Goal: Task Accomplishment & Management: Complete application form

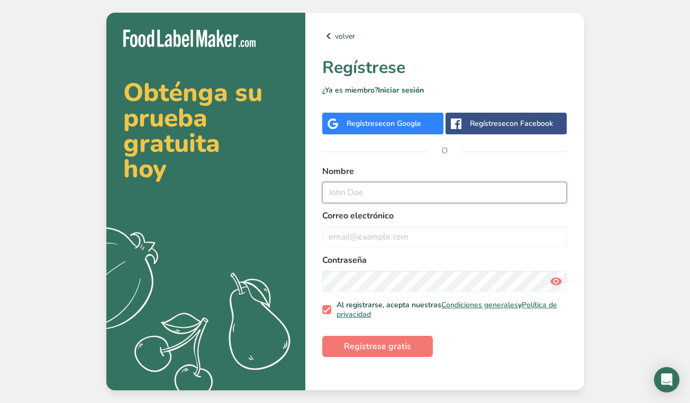
click at [378, 189] on input "text" at bounding box center [444, 192] width 245 height 21
type input "sol"
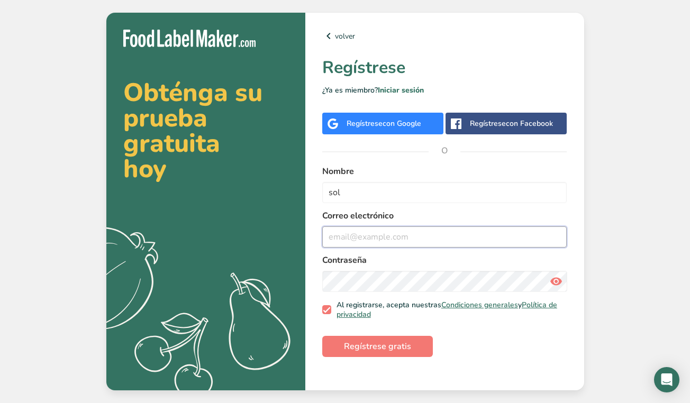
click at [383, 237] on input "email" at bounding box center [444, 237] width 245 height 21
type input "[EMAIL_ADDRESS][DOMAIN_NAME]"
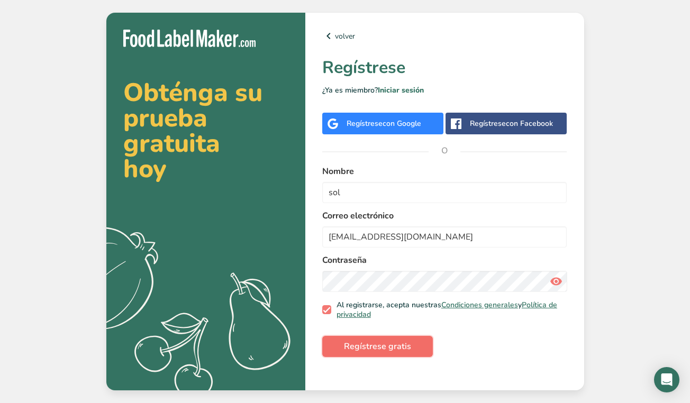
click at [409, 349] on button "Regístrese gratis" at bounding box center [377, 346] width 111 height 21
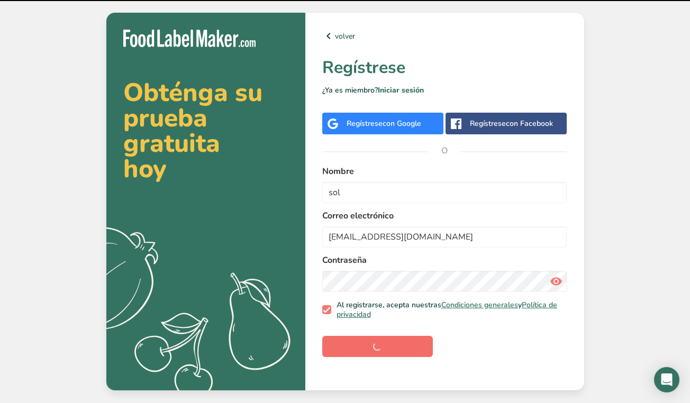
click at [409, 349] on form "Nombre sol Correo electrónico [EMAIL_ADDRESS][DOMAIN_NAME] Contraseña Al regist…" at bounding box center [444, 261] width 245 height 192
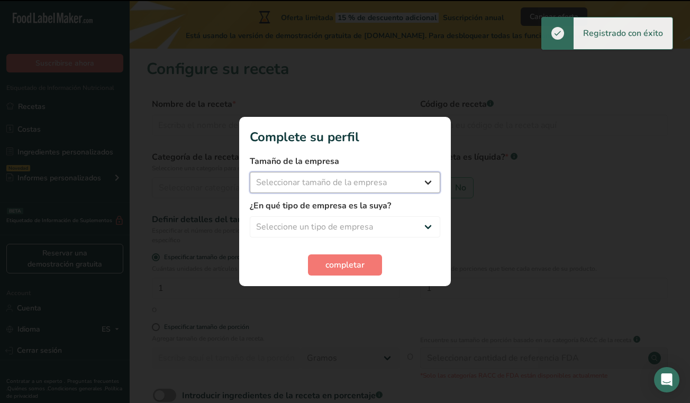
click at [344, 184] on select "Seleccionar tamaño de la empresa Menos de 10 empleados De 10 a 50 empleados De …" at bounding box center [345, 182] width 191 height 21
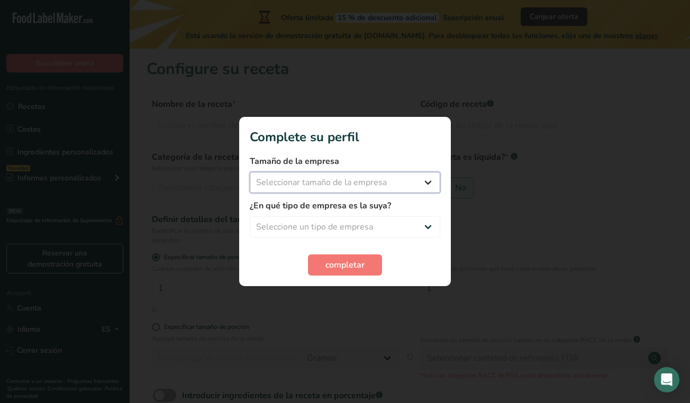
select select "3"
click at [320, 227] on select "Seleccione un tipo de empresa Fabricante de alimentos envasados Restaurante y c…" at bounding box center [345, 226] width 191 height 21
select select "2"
click at [325, 266] on button "completar" at bounding box center [345, 265] width 74 height 21
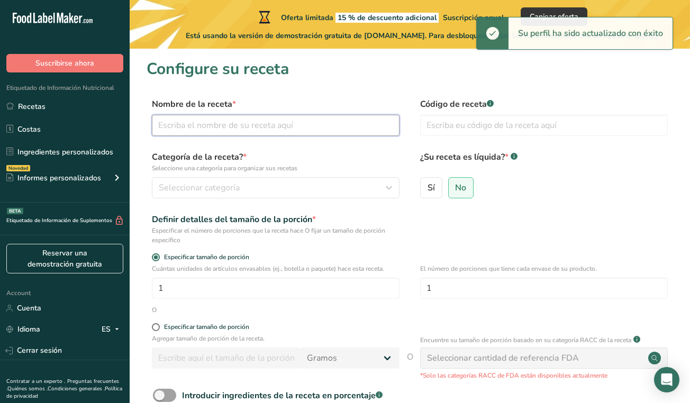
click at [244, 125] on input "text" at bounding box center [276, 125] width 248 height 21
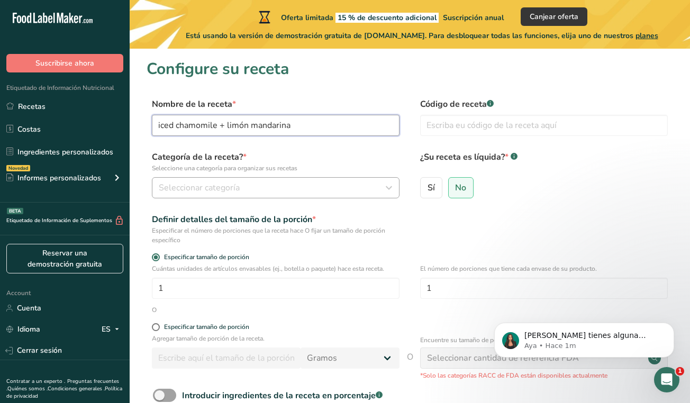
type input "iced chamomile + limón mandarina"
click at [201, 187] on span "Seleccionar categoría" at bounding box center [199, 188] width 81 height 13
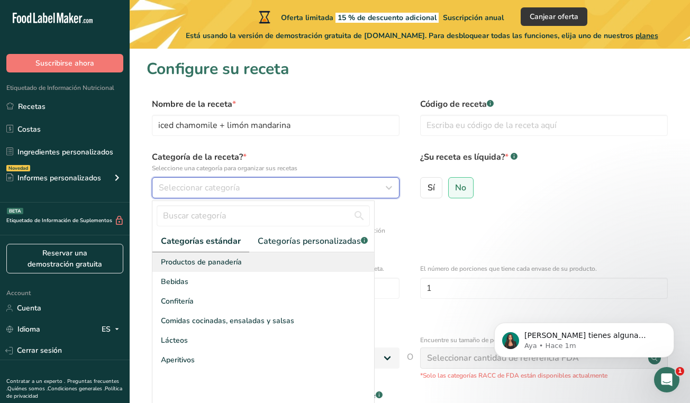
scroll to position [14, 0]
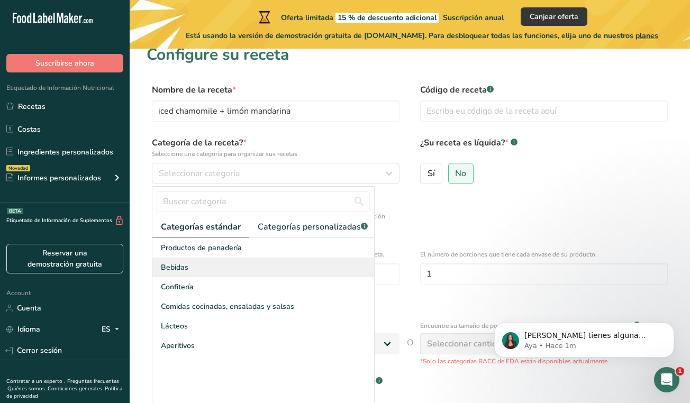
click at [192, 269] on div "Bebidas" at bounding box center [263, 268] width 222 height 20
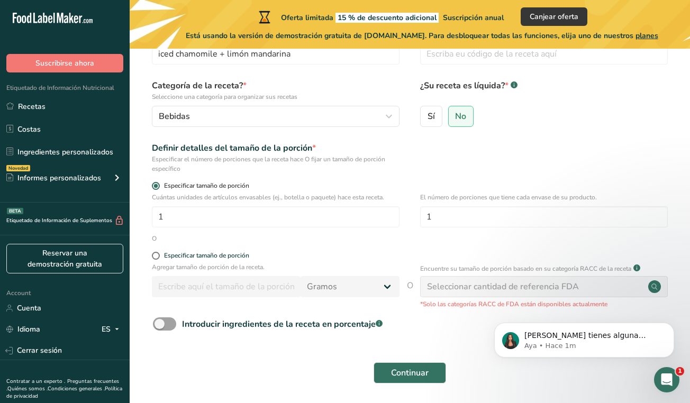
scroll to position [79, 0]
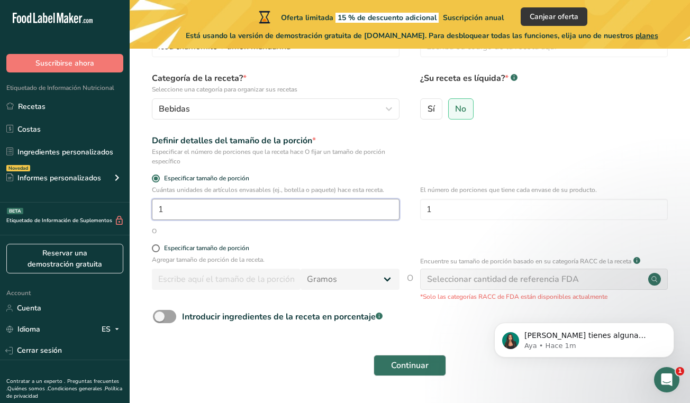
click at [240, 208] on input "1" at bounding box center [276, 209] width 248 height 21
type input "8"
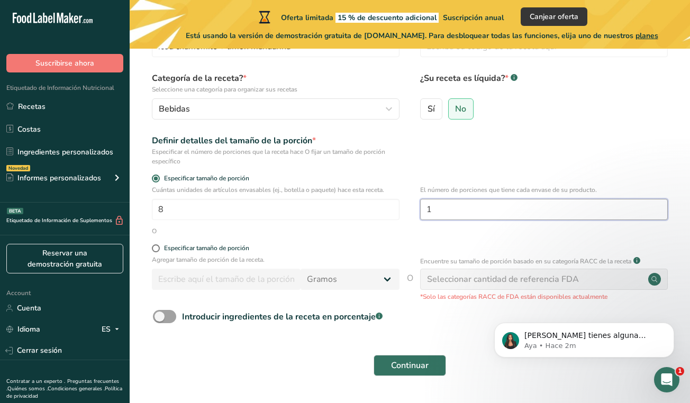
click at [491, 206] on input "1" at bounding box center [544, 209] width 248 height 21
click at [434, 104] on span "Sí" at bounding box center [431, 109] width 7 height 11
click at [428, 105] on input "Sí" at bounding box center [424, 108] width 7 height 7
radio input "true"
radio input "false"
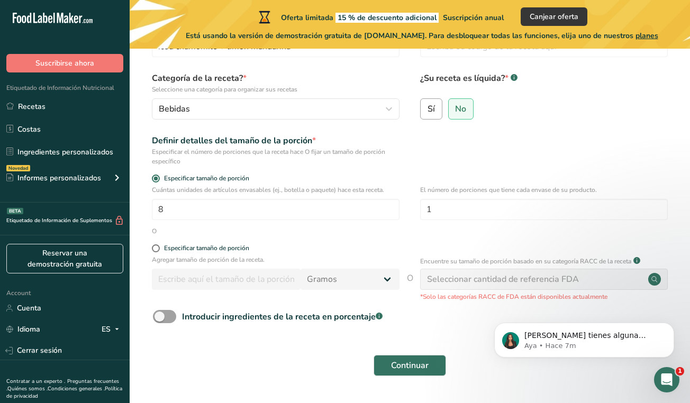
select select "22"
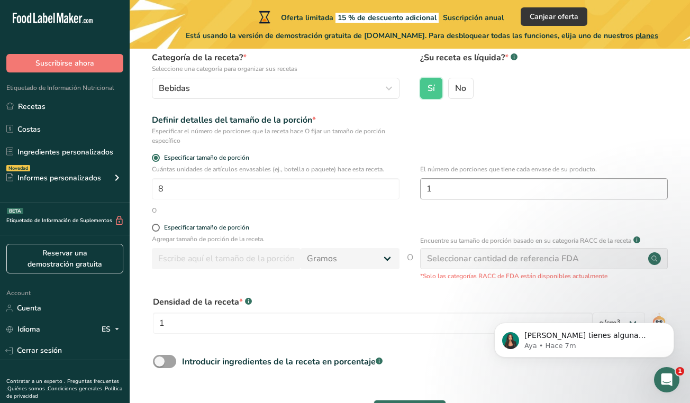
scroll to position [109, 0]
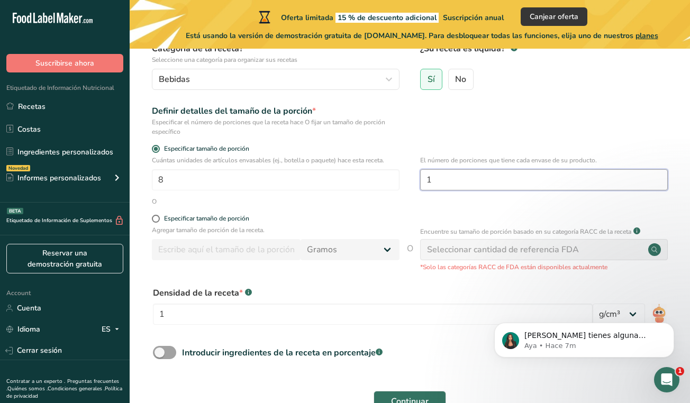
click at [481, 184] on input "1" at bounding box center [544, 179] width 248 height 21
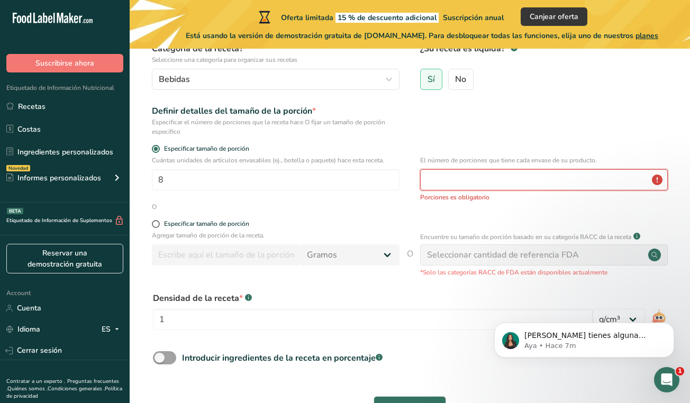
type input "1"
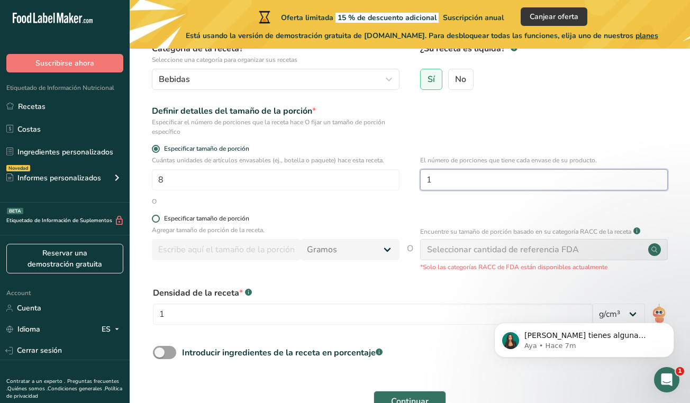
scroll to position [175, 0]
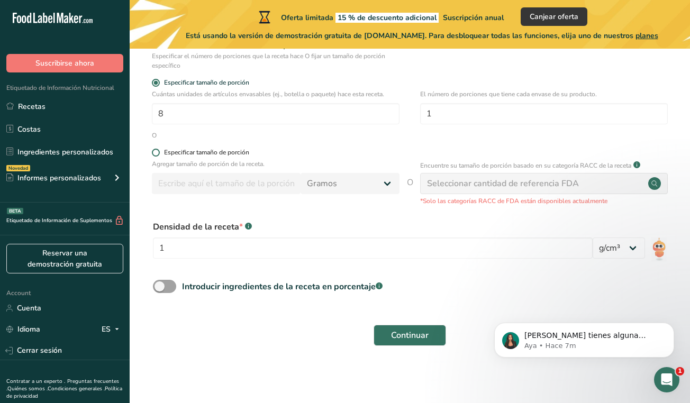
click at [155, 152] on span at bounding box center [156, 153] width 8 height 8
click at [155, 152] on input "Especificar tamaño de porción" at bounding box center [155, 152] width 7 height 7
radio input "true"
radio input "false"
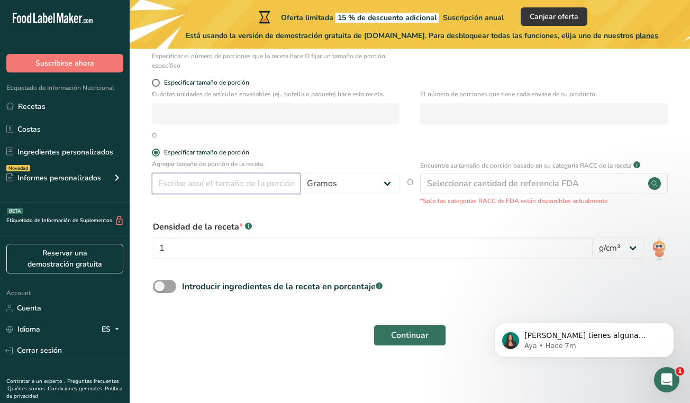
click at [203, 175] on input "number" at bounding box center [226, 183] width 149 height 21
type input "5"
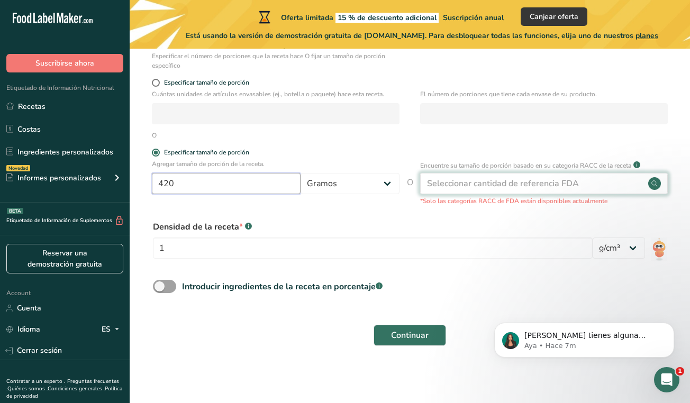
type input "420"
click at [461, 188] on div "Seleccionar cantidad de referencia FDA" at bounding box center [503, 183] width 152 height 13
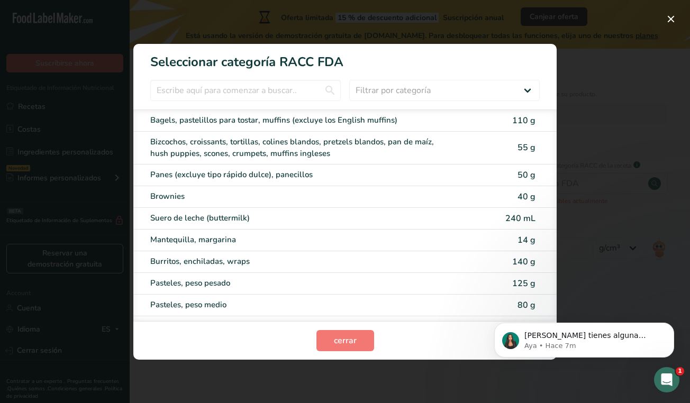
click at [572, 95] on div "RACC Category Selection Modal" at bounding box center [345, 201] width 690 height 403
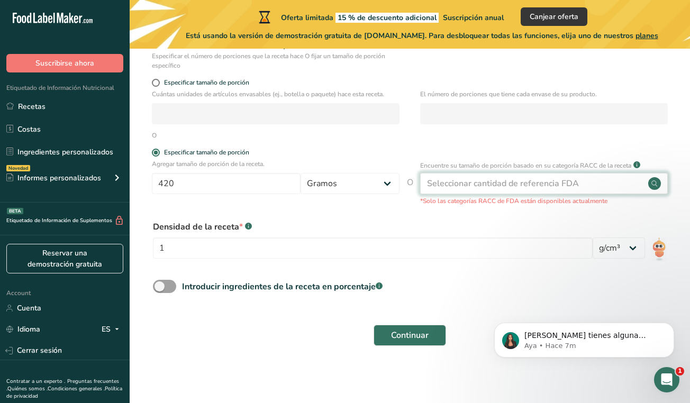
click at [633, 178] on div "Seleccionar cantidad de referencia FDA" at bounding box center [544, 183] width 248 height 21
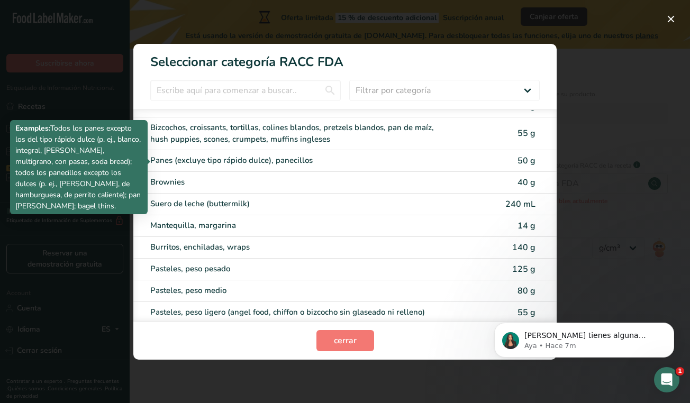
scroll to position [0, 0]
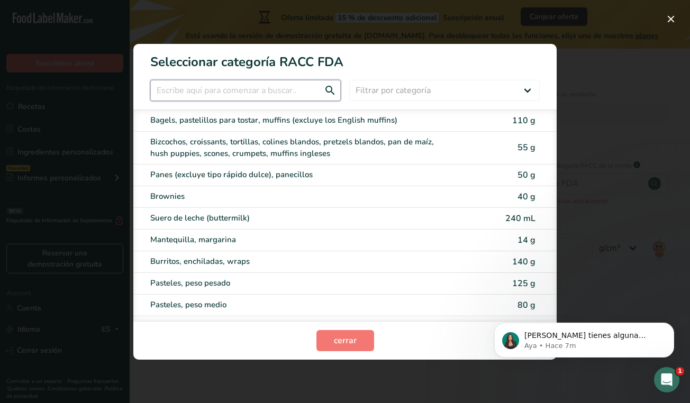
click at [248, 95] on input "RACC Category Selection Modal" at bounding box center [245, 90] width 191 height 21
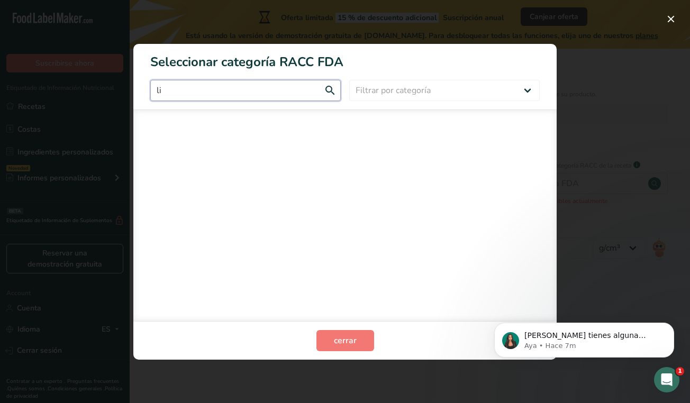
type input "l"
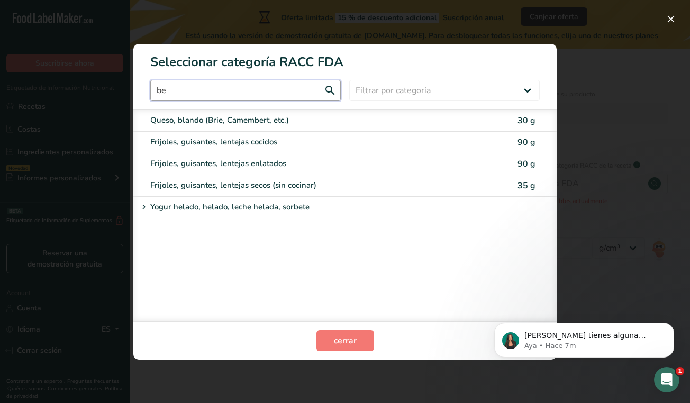
type input "b"
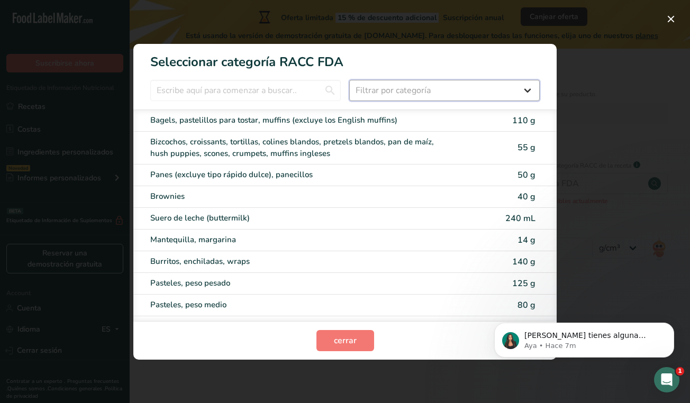
click at [428, 80] on select "Filtrar por categoría Todos Productos de panadería Bebidas Cereales y otros pro…" at bounding box center [444, 90] width 191 height 21
select select "6"
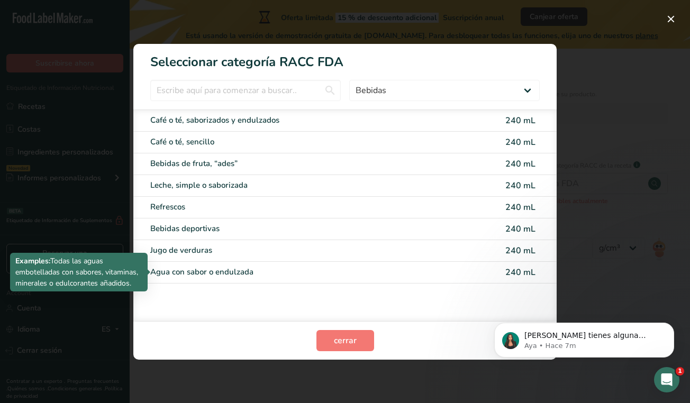
click at [185, 274] on div "Agua con sabor o endulzada" at bounding box center [300, 272] width 301 height 12
type input "240"
select select "17"
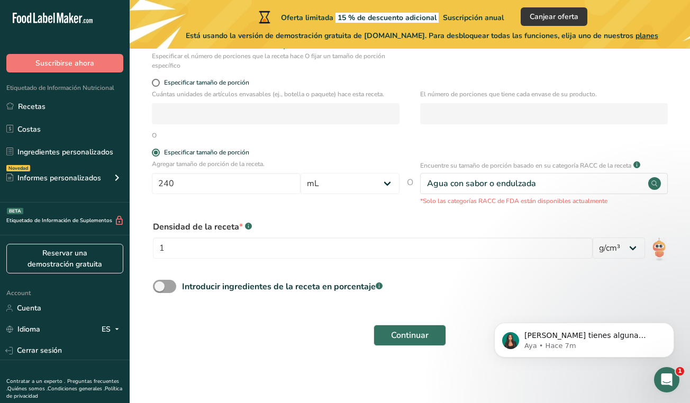
click at [245, 226] on icon ".a-a{fill:#347362;}.b-a{fill:#fff;}" at bounding box center [248, 226] width 7 height 7
click at [252, 227] on div "Densidad de la receta * .a-a{fill:#347362;}.b-a{fill:#fff;}" at bounding box center [373, 227] width 440 height 13
click at [245, 226] on rect at bounding box center [248, 226] width 7 height 7
click at [251, 225] on div "Densidad de la receta * .a-a{fill:#347362;}.b-a{fill:#fff;}" at bounding box center [373, 227] width 440 height 13
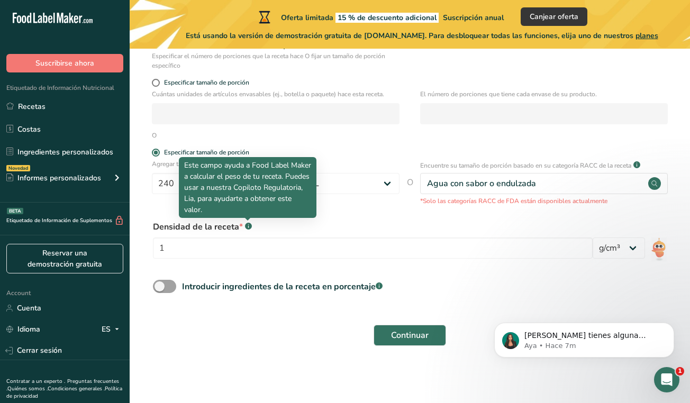
click at [248, 226] on rect at bounding box center [248, 226] width 7 height 7
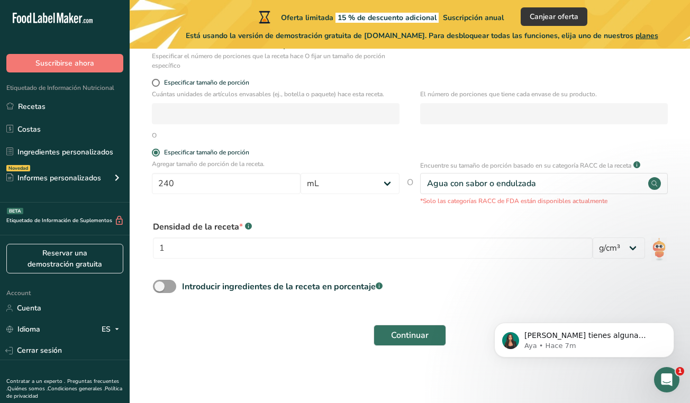
click at [248, 226] on rect at bounding box center [248, 226] width 7 height 7
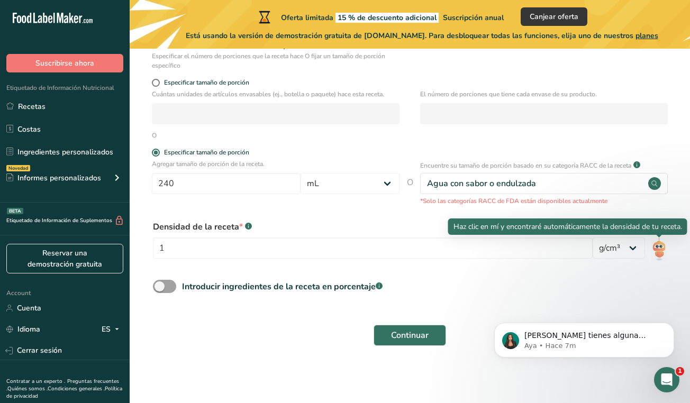
click at [653, 248] on img at bounding box center [659, 249] width 15 height 24
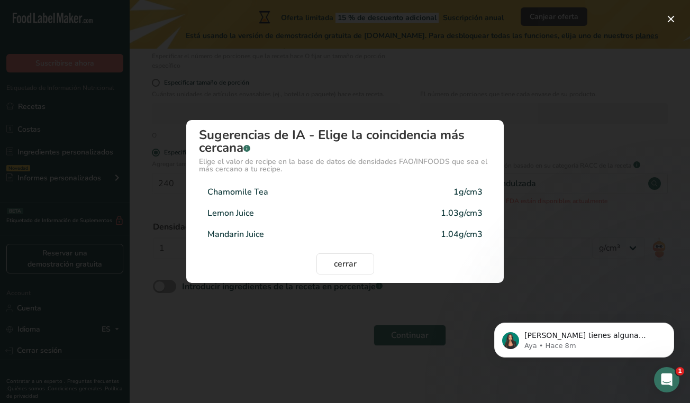
click at [261, 191] on div "Chamomile Tea" at bounding box center [237, 192] width 61 height 13
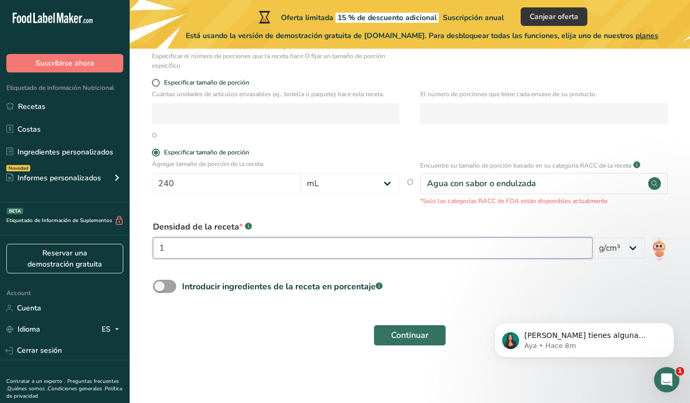
click at [228, 248] on input "1" at bounding box center [373, 248] width 440 height 21
type input "3474"
click at [165, 287] on span at bounding box center [164, 286] width 23 height 13
click at [160, 287] on input "Introducir ingredientes de la receta en porcentaje .a-a{fill:#347362;}.b-a{fill…" at bounding box center [156, 286] width 7 height 7
checkbox input "true"
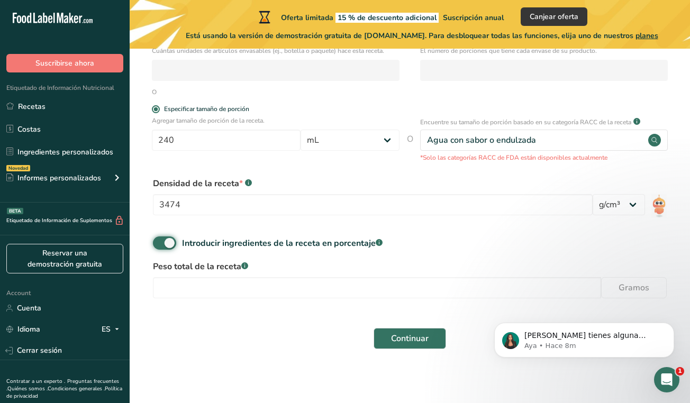
scroll to position [219, 0]
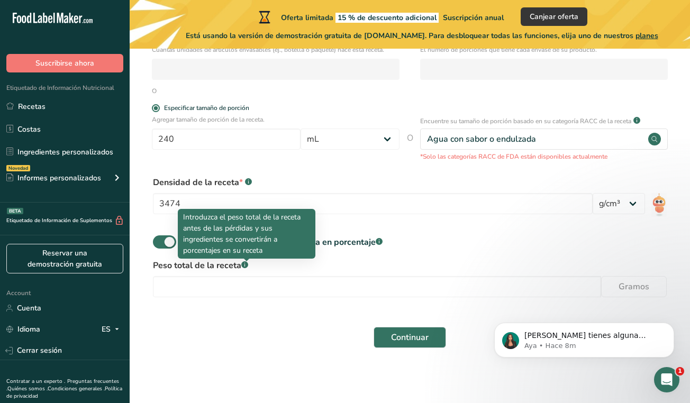
click at [247, 269] on div ".a-a{fill:#347362;}.b-a{fill:#fff;}" at bounding box center [244, 265] width 7 height 9
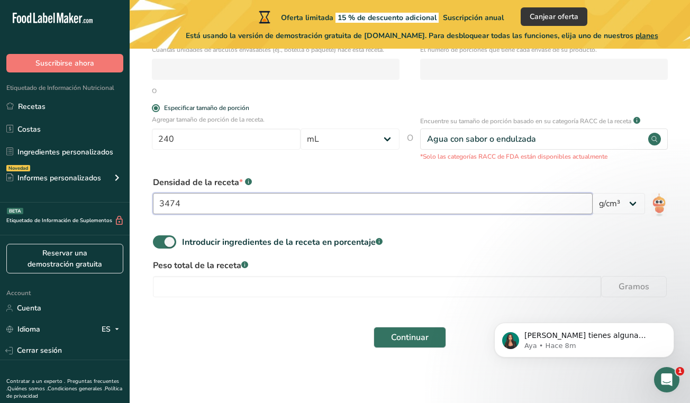
drag, startPoint x: 204, startPoint y: 204, endPoint x: 153, endPoint y: 203, distance: 50.8
click at [153, 204] on input "3474" at bounding box center [373, 203] width 440 height 21
type input "1"
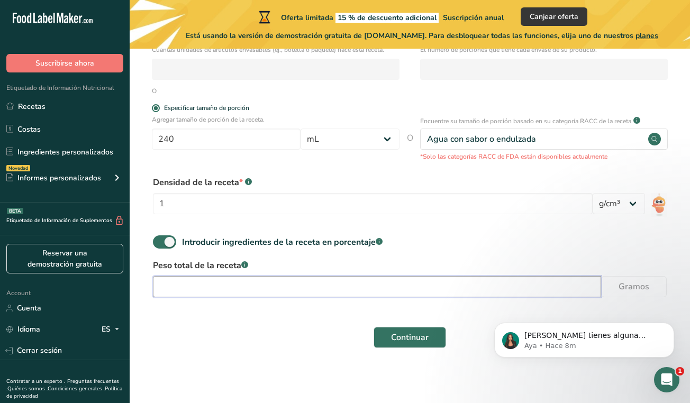
click at [268, 287] on input "number" at bounding box center [377, 286] width 448 height 21
paste input "3474"
type input "3474"
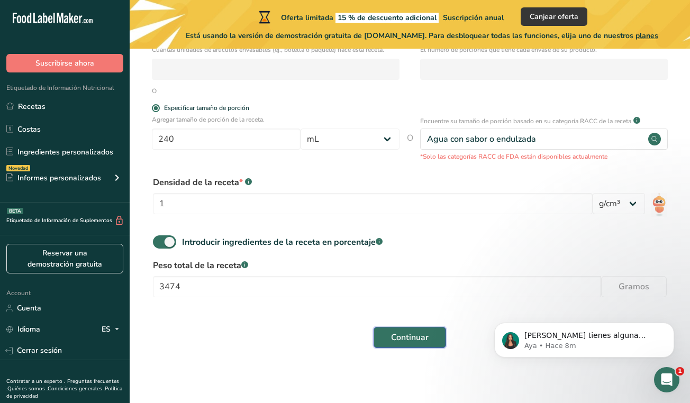
click at [402, 334] on span "Continuar" at bounding box center [410, 337] width 38 height 13
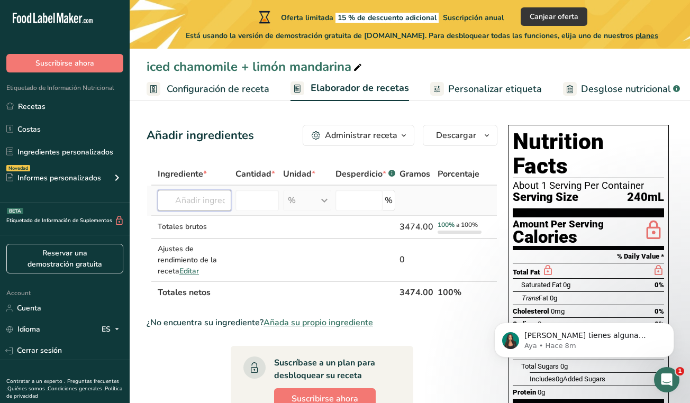
click at [177, 206] on input "text" at bounding box center [195, 200] width 74 height 21
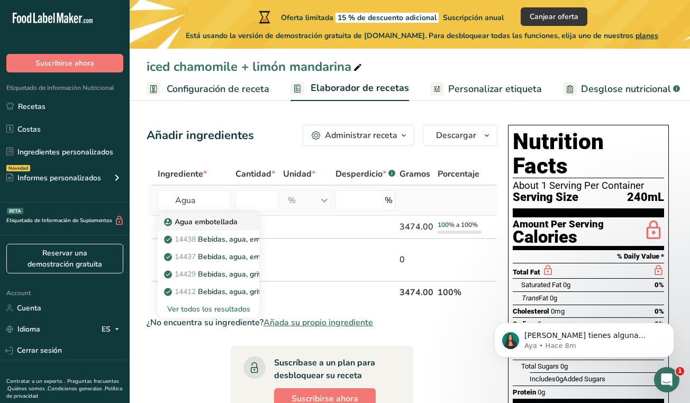
click at [218, 224] on p "Agua embotellada" at bounding box center [201, 221] width 71 height 11
type input "Water, bottled"
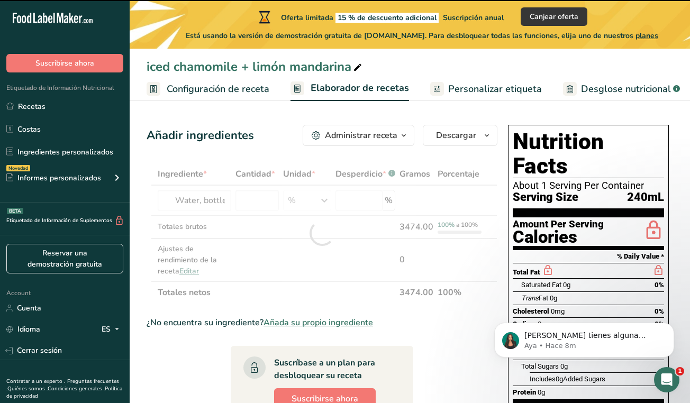
type input "0"
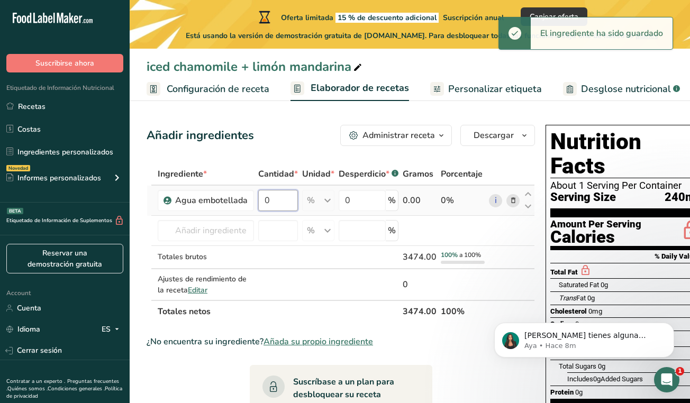
click at [270, 203] on input "0" at bounding box center [278, 200] width 40 height 21
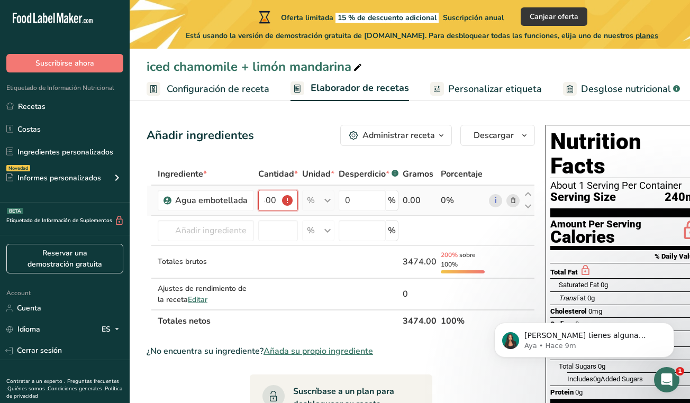
scroll to position [0, 4]
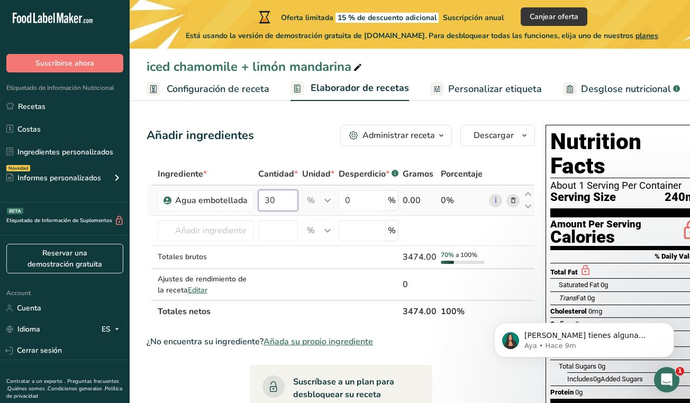
type input "3"
click at [368, 202] on div "Ingrediente * Cantidad * Unidad * Desperdicio * .a-a{fill:#347362;}.b-a{fill:#f…" at bounding box center [341, 243] width 389 height 160
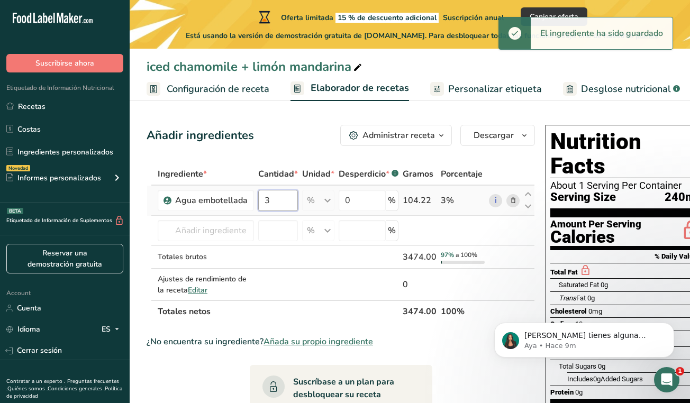
click at [284, 205] on div "Ingrediente * Cantidad * Unidad * Desperdicio * .a-a{fill:#347362;}.b-a{fill:#f…" at bounding box center [341, 243] width 389 height 160
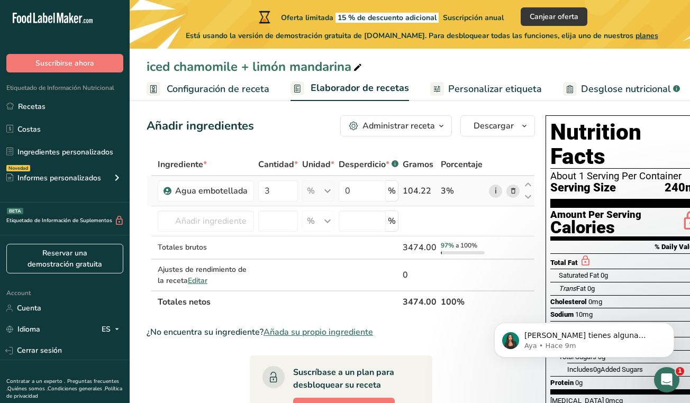
click at [495, 191] on div "Ingrediente * Cantidad * Unidad * Desperdicio * .a-a{fill:#347362;}.b-a{fill:#f…" at bounding box center [341, 233] width 389 height 160
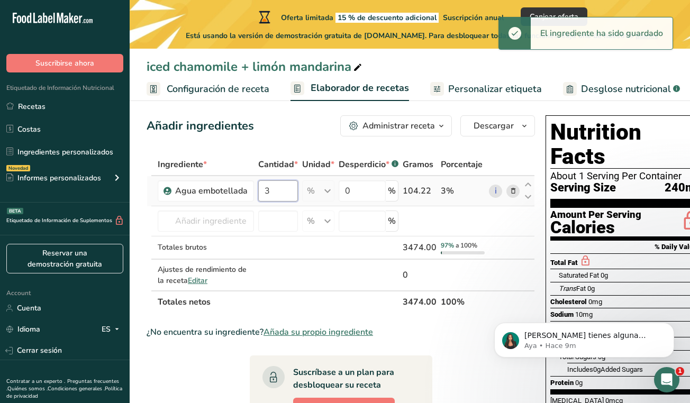
click at [283, 187] on input "3" at bounding box center [278, 190] width 40 height 21
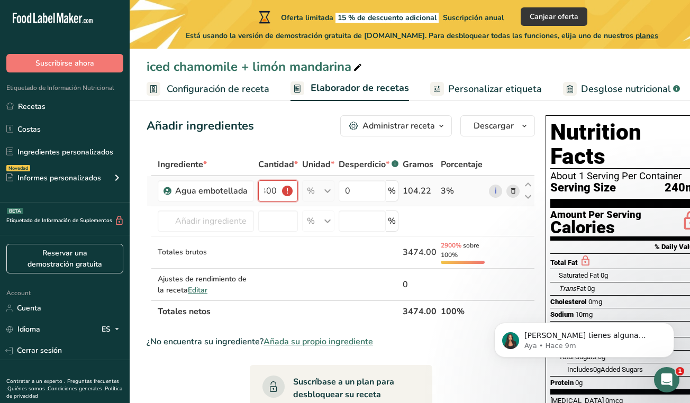
scroll to position [0, 8]
type input "3000"
click at [196, 223] on input "text" at bounding box center [206, 221] width 96 height 21
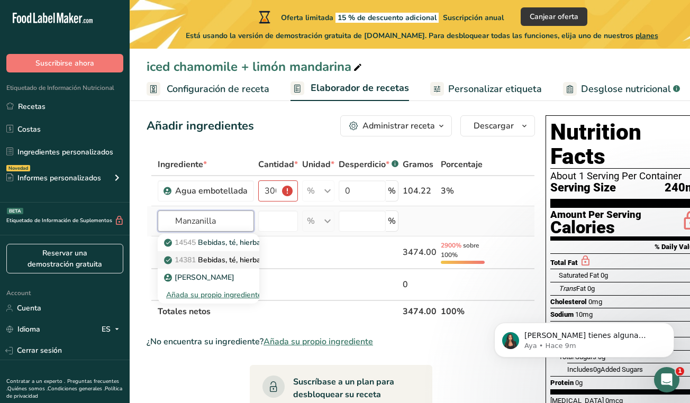
scroll to position [13, 0]
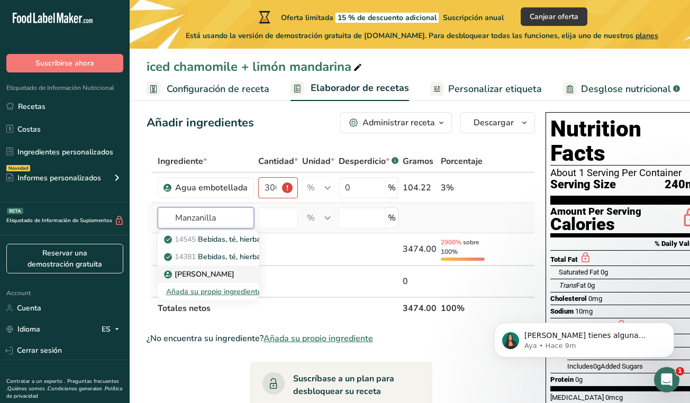
type input "Manzanilla"
click at [201, 270] on p "[PERSON_NAME]" at bounding box center [200, 274] width 68 height 11
type input "Chamomile Flower"
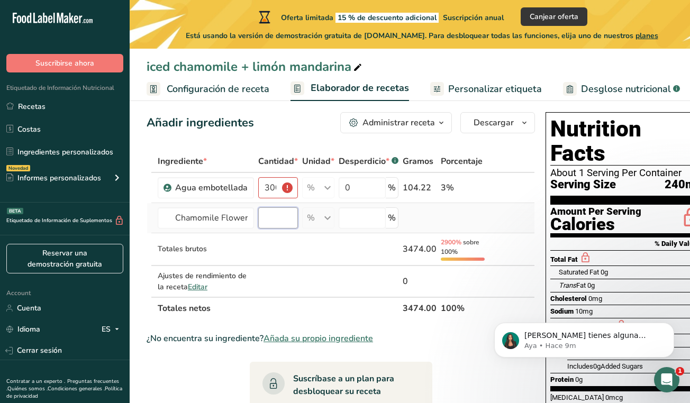
click at [271, 225] on input "number" at bounding box center [278, 217] width 40 height 21
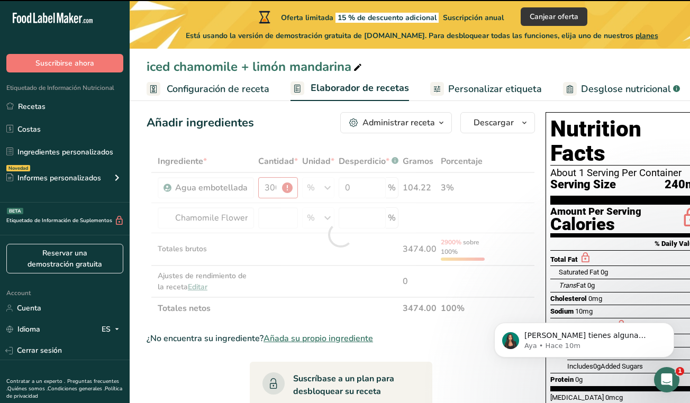
type input "3"
type input "0"
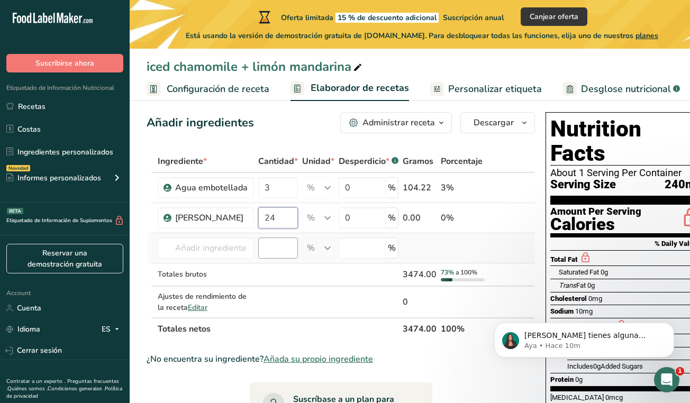
type input "24"
click at [268, 249] on div "Ingrediente * Cantidad * Unidad * Desperdicio * .a-a{fill:#347362;}.b-a{fill:#f…" at bounding box center [341, 245] width 389 height 190
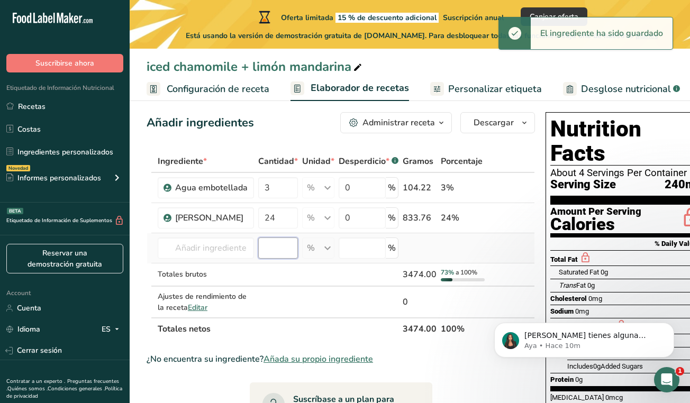
scroll to position [19, 0]
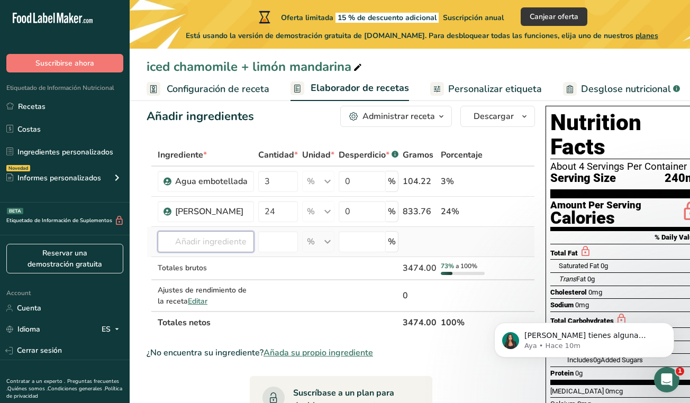
click at [205, 239] on input "text" at bounding box center [206, 241] width 96 height 21
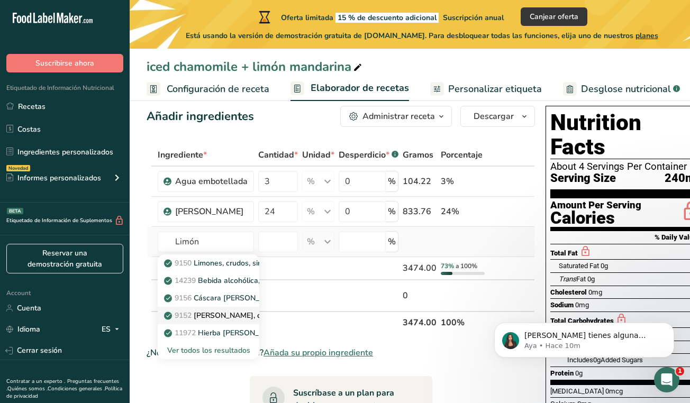
click at [206, 308] on link "9152 [PERSON_NAME], crudo" at bounding box center [209, 315] width 102 height 17
type input "Lemon juice, raw"
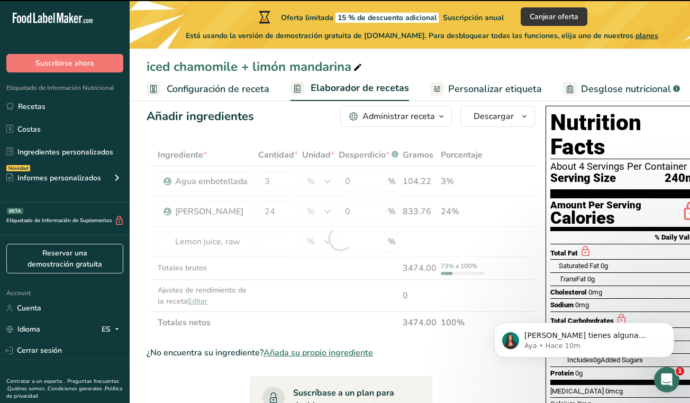
type input "0"
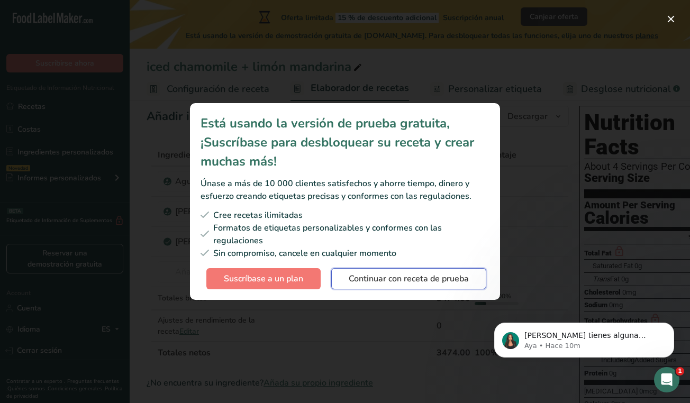
click at [372, 282] on span "Continuar con receta de prueba" at bounding box center [409, 279] width 120 height 13
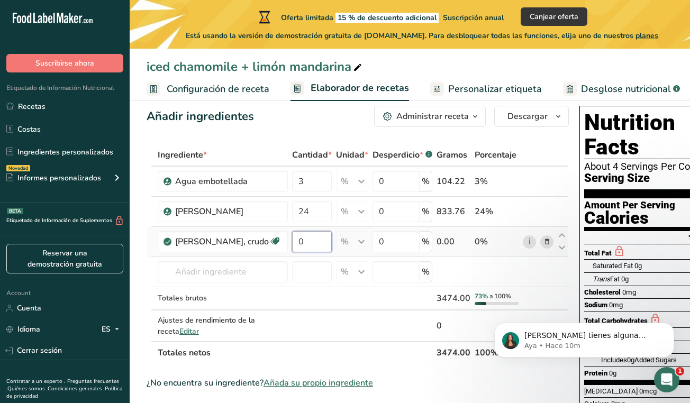
click at [292, 245] on input "0" at bounding box center [312, 241] width 40 height 21
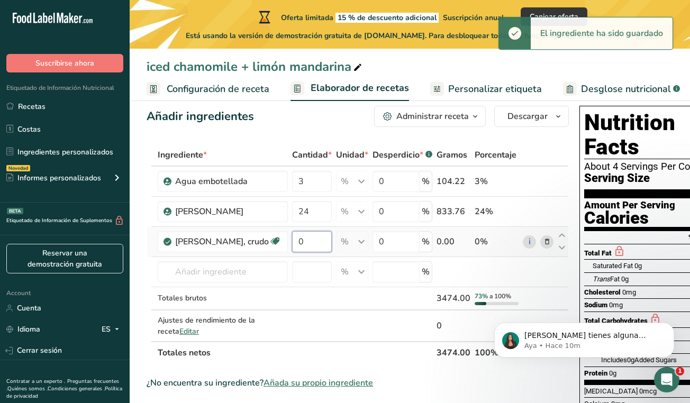
click at [299, 240] on input "0" at bounding box center [312, 241] width 40 height 21
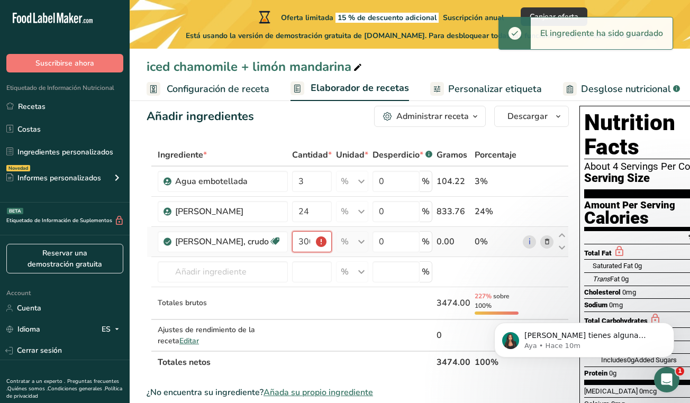
scroll to position [0, 4]
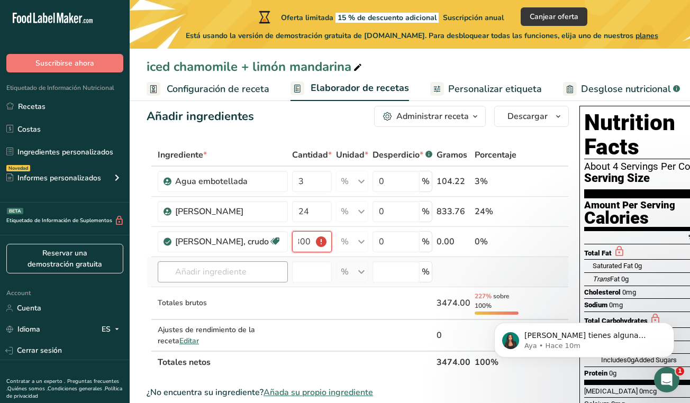
type input "300"
click at [240, 277] on input "text" at bounding box center [223, 271] width 130 height 21
click at [306, 245] on input "300" at bounding box center [312, 241] width 40 height 21
click at [308, 242] on input "300" at bounding box center [312, 241] width 40 height 21
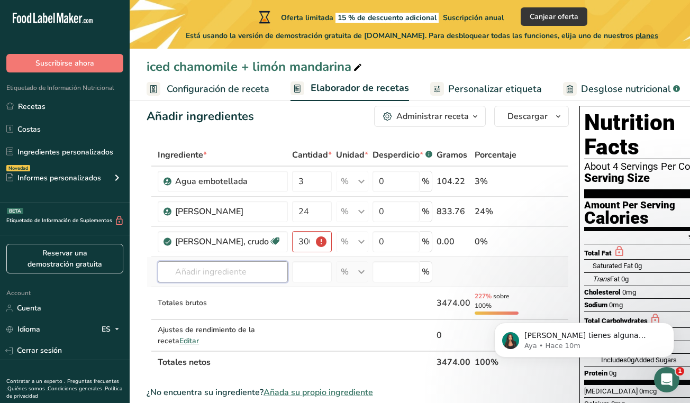
click at [216, 269] on input "text" at bounding box center [223, 271] width 130 height 21
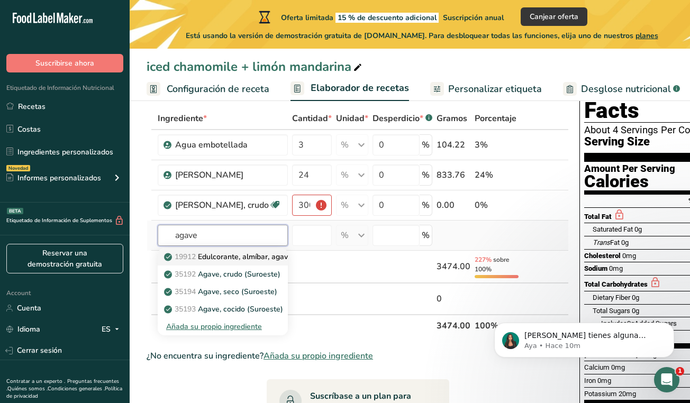
type input "agave"
click at [228, 256] on p "19912 Edulcorante, almíbar, agave" at bounding box center [229, 256] width 126 height 11
type input "Sweetener, syrup, agave"
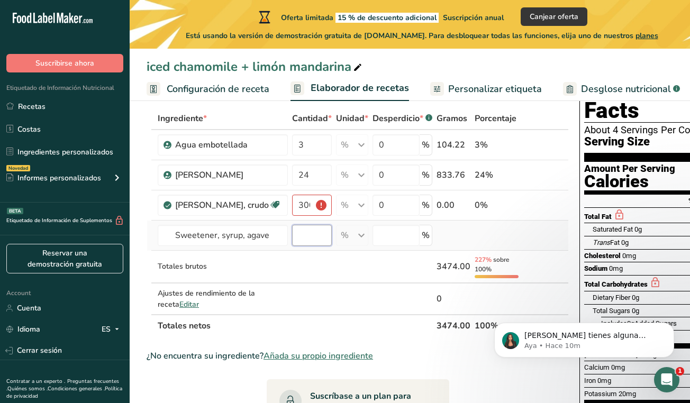
click at [293, 235] on input "number" at bounding box center [312, 235] width 40 height 21
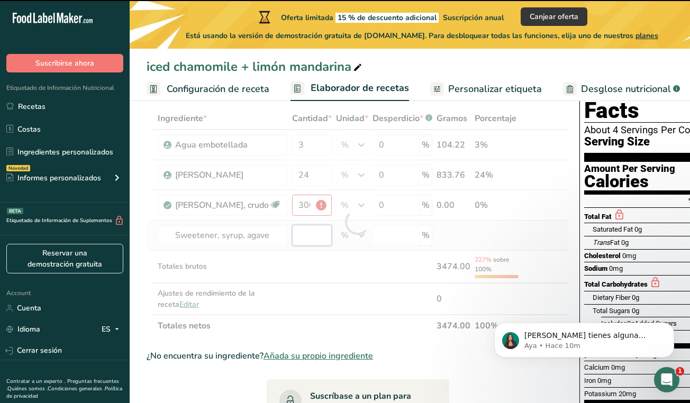
type input "0"
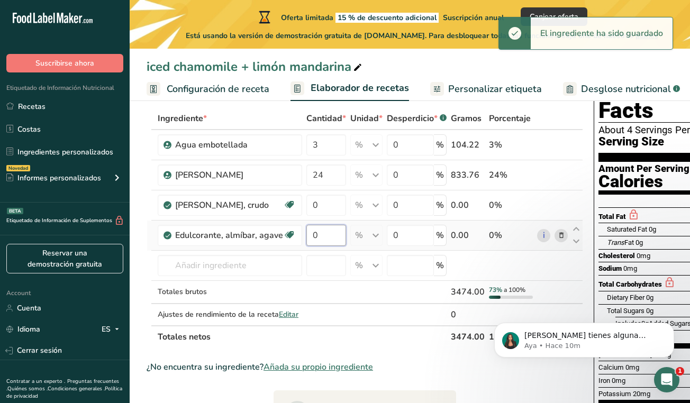
click at [320, 238] on input "0" at bounding box center [326, 235] width 40 height 21
type input "1"
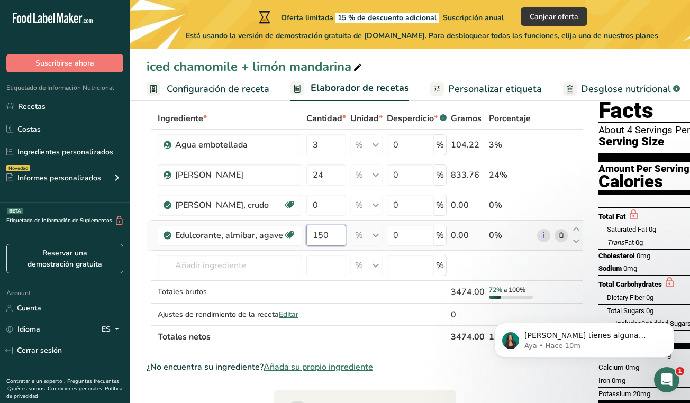
scroll to position [0, 4]
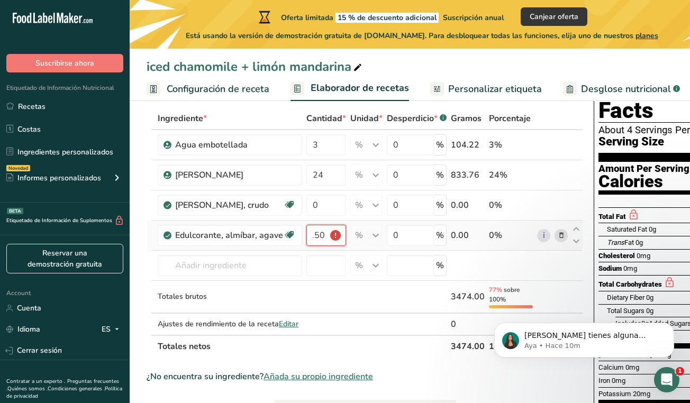
type input "150"
click at [499, 235] on div "0%" at bounding box center [511, 235] width 44 height 13
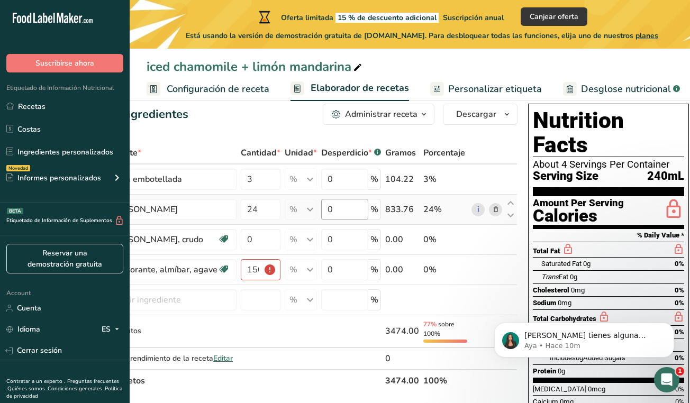
scroll to position [36, 0]
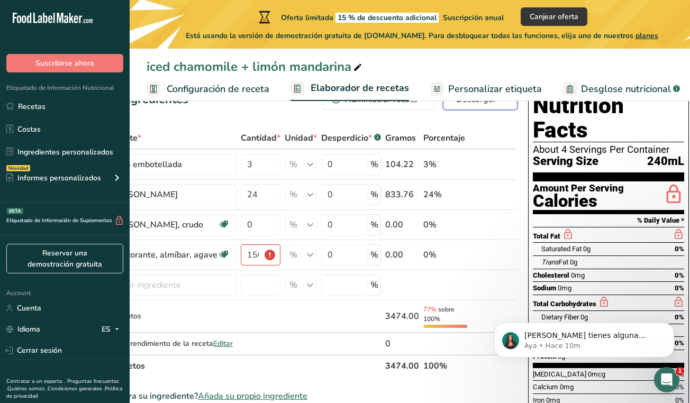
click at [475, 103] on span "Descargar" at bounding box center [476, 99] width 40 height 13
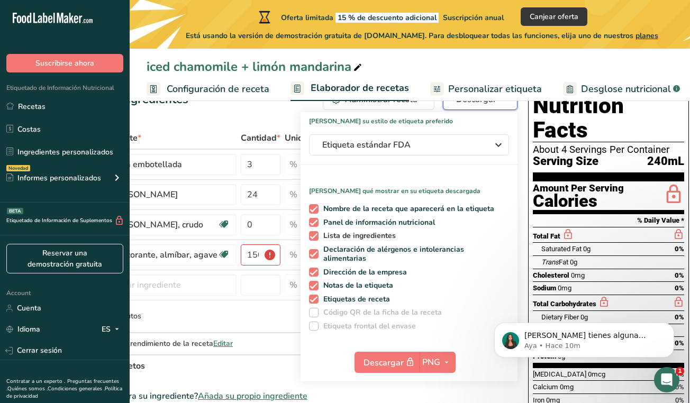
scroll to position [60, 0]
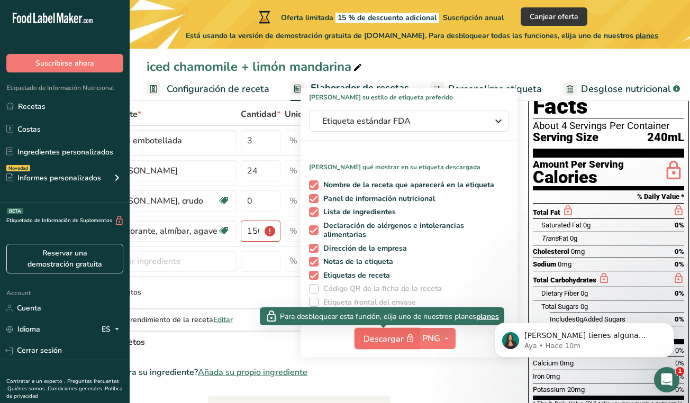
click at [374, 340] on span "Descargar" at bounding box center [390, 338] width 53 height 13
click at [405, 340] on icon "button" at bounding box center [410, 338] width 10 height 15
